Goal: Find specific page/section: Find specific page/section

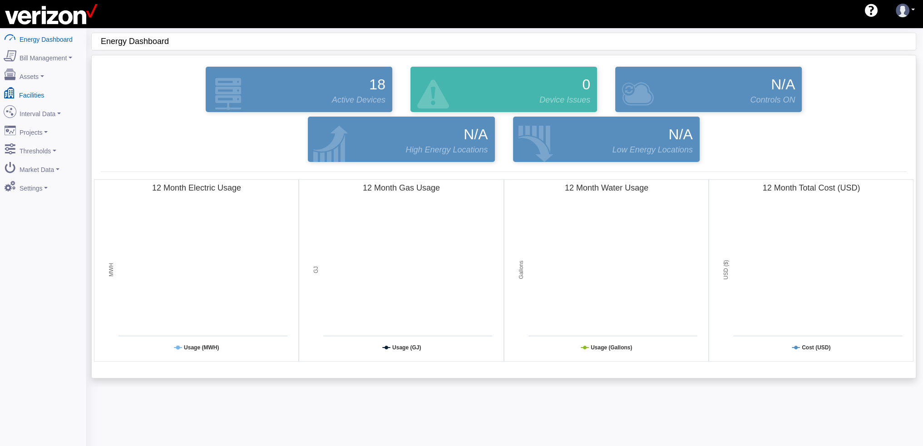
click at [35, 90] on link "Facilities" at bounding box center [43, 93] width 88 height 19
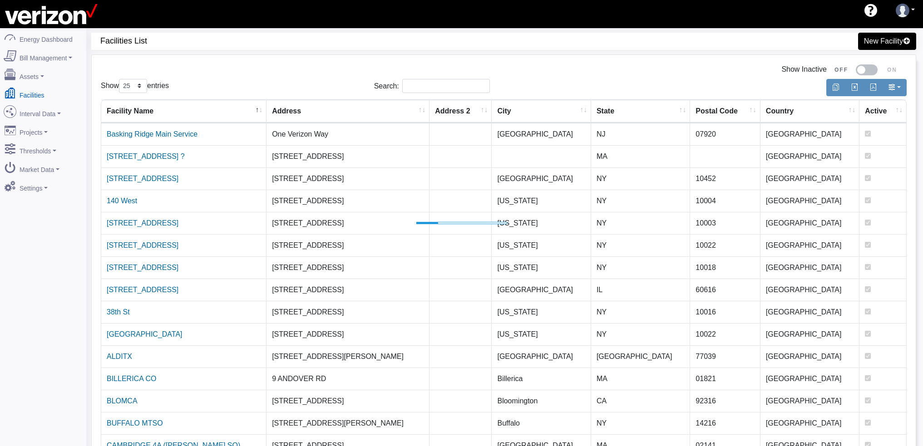
select select "25"
click at [418, 86] on input "Search:" at bounding box center [446, 86] width 88 height 14
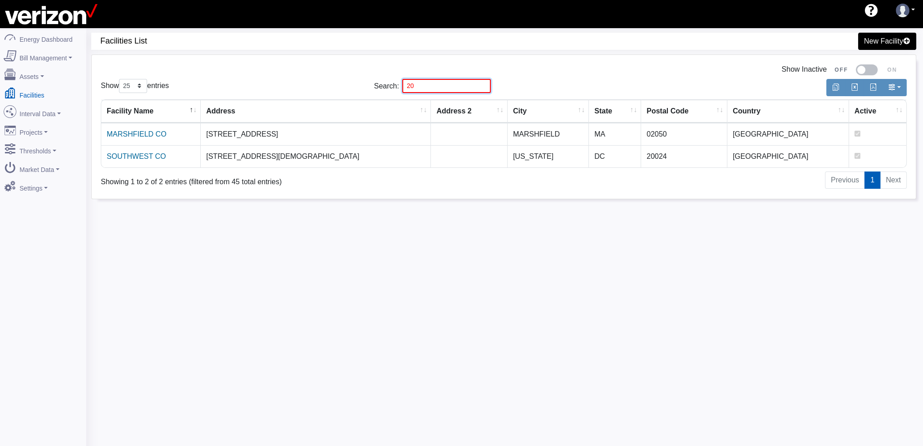
type input "2"
